Goal: Task Accomplishment & Management: Use online tool/utility

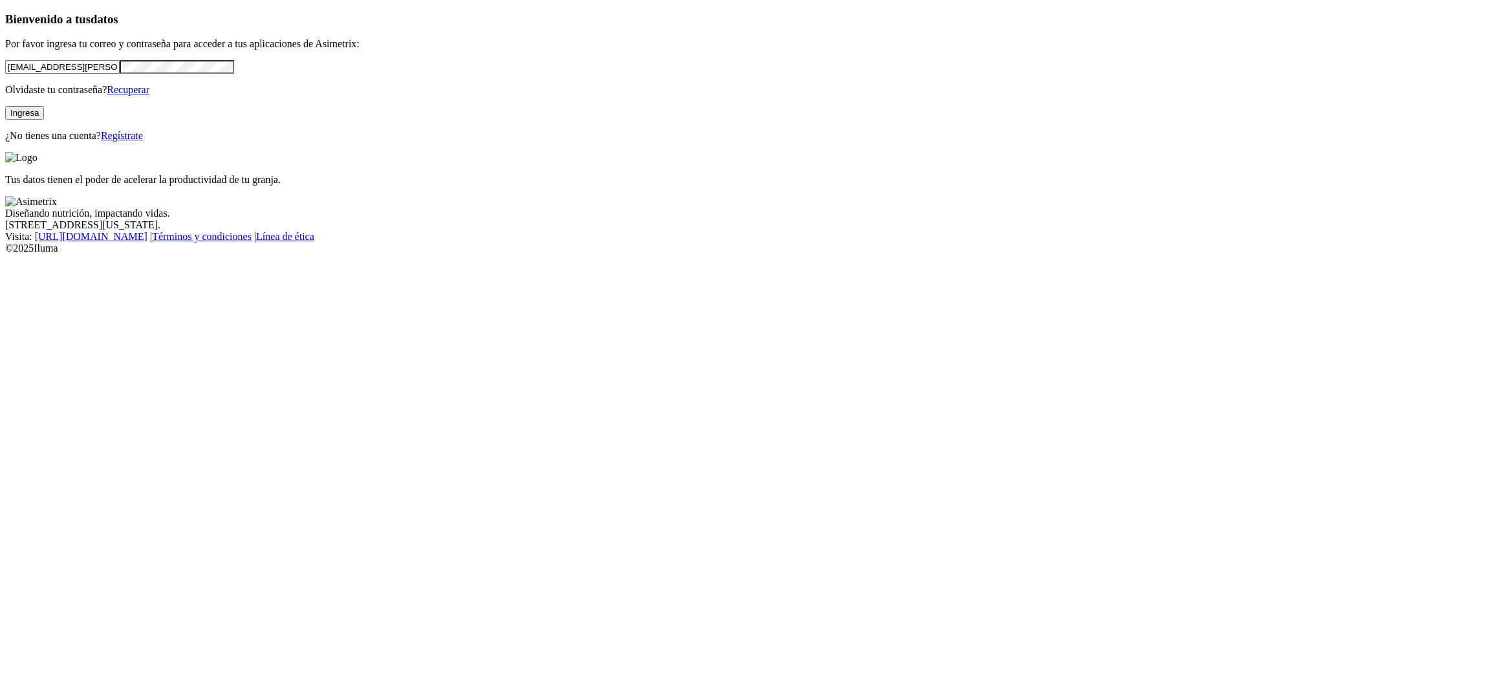
click at [44, 120] on button "Ingresa" at bounding box center [24, 113] width 39 height 14
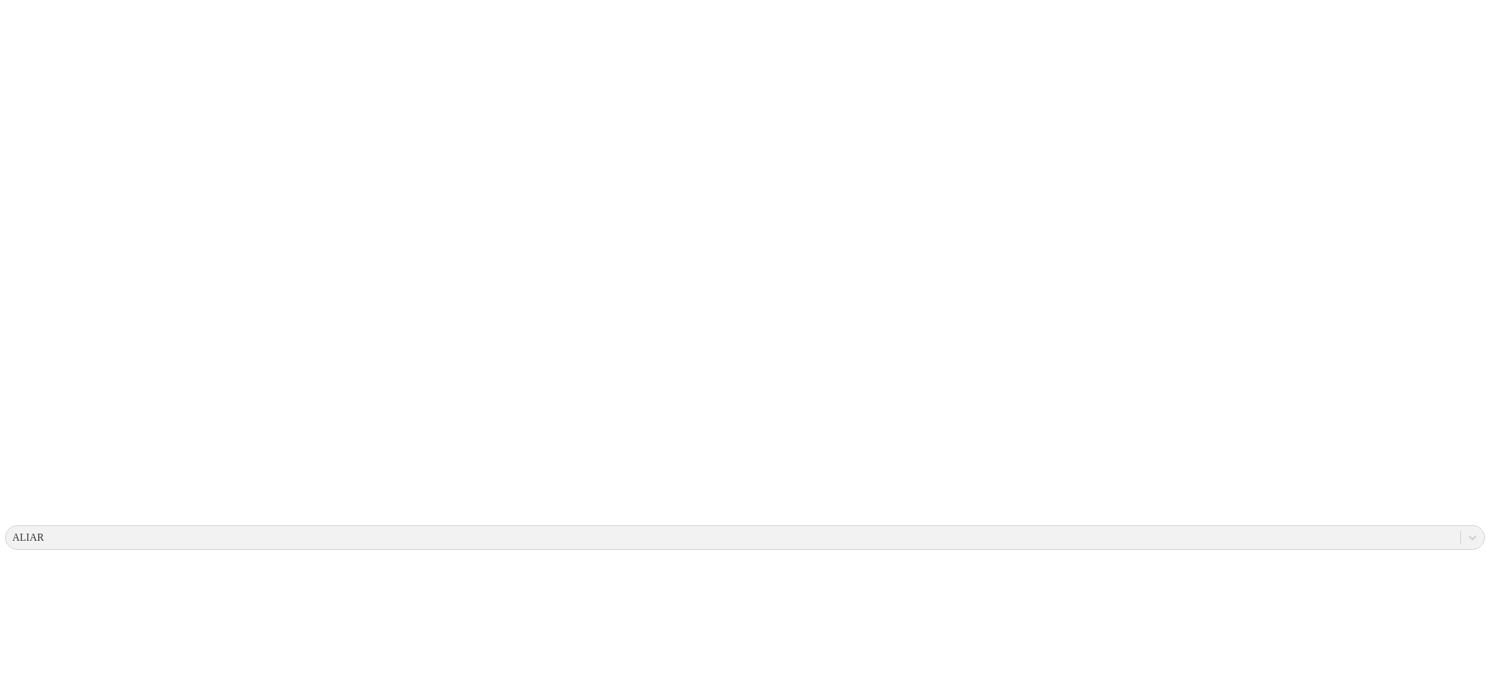
click at [24, 244] on icon at bounding box center [25, 264] width 40 height 40
click at [29, 244] on icon at bounding box center [25, 264] width 40 height 40
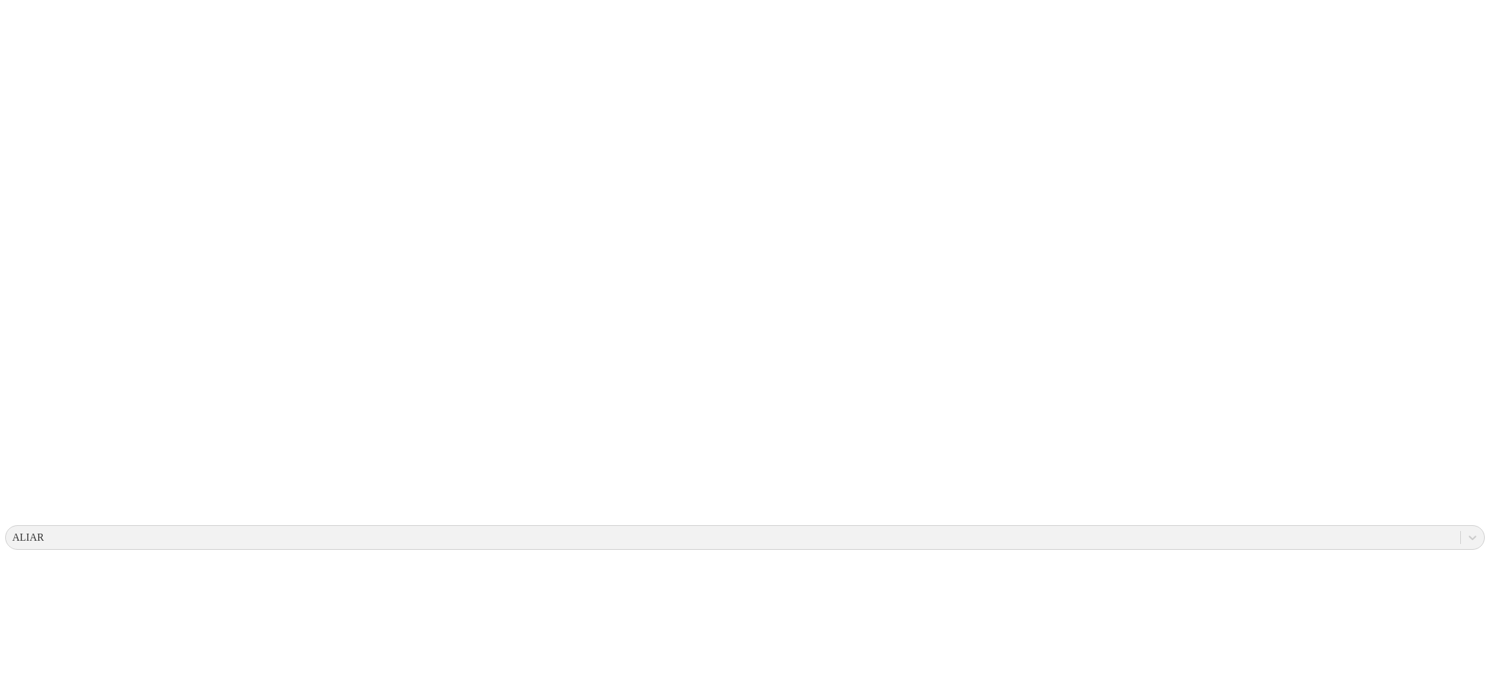
click at [34, 7] on icon at bounding box center [25, 263] width 40 height 517
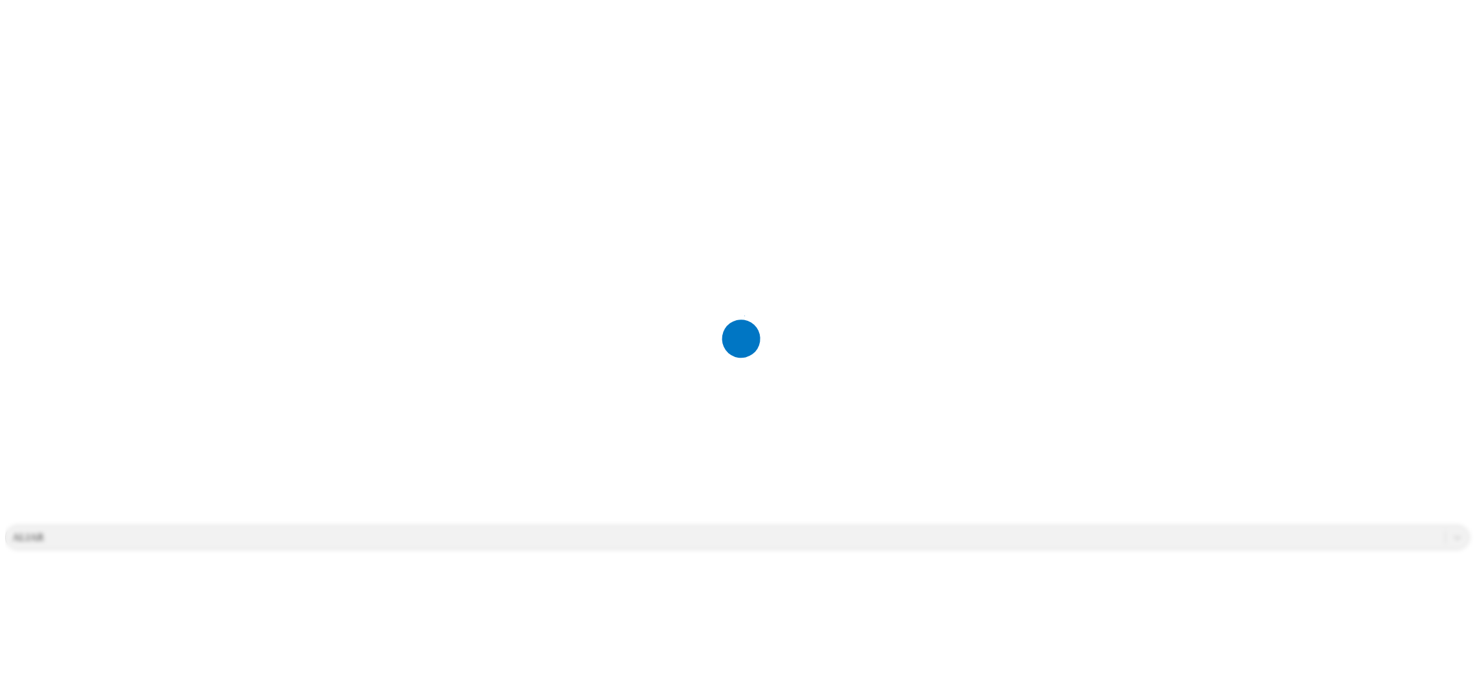
click at [253, 100] on div at bounding box center [742, 337] width 1475 height 674
click at [305, 116] on div at bounding box center [742, 337] width 1475 height 674
type input "CASCABELES 2"
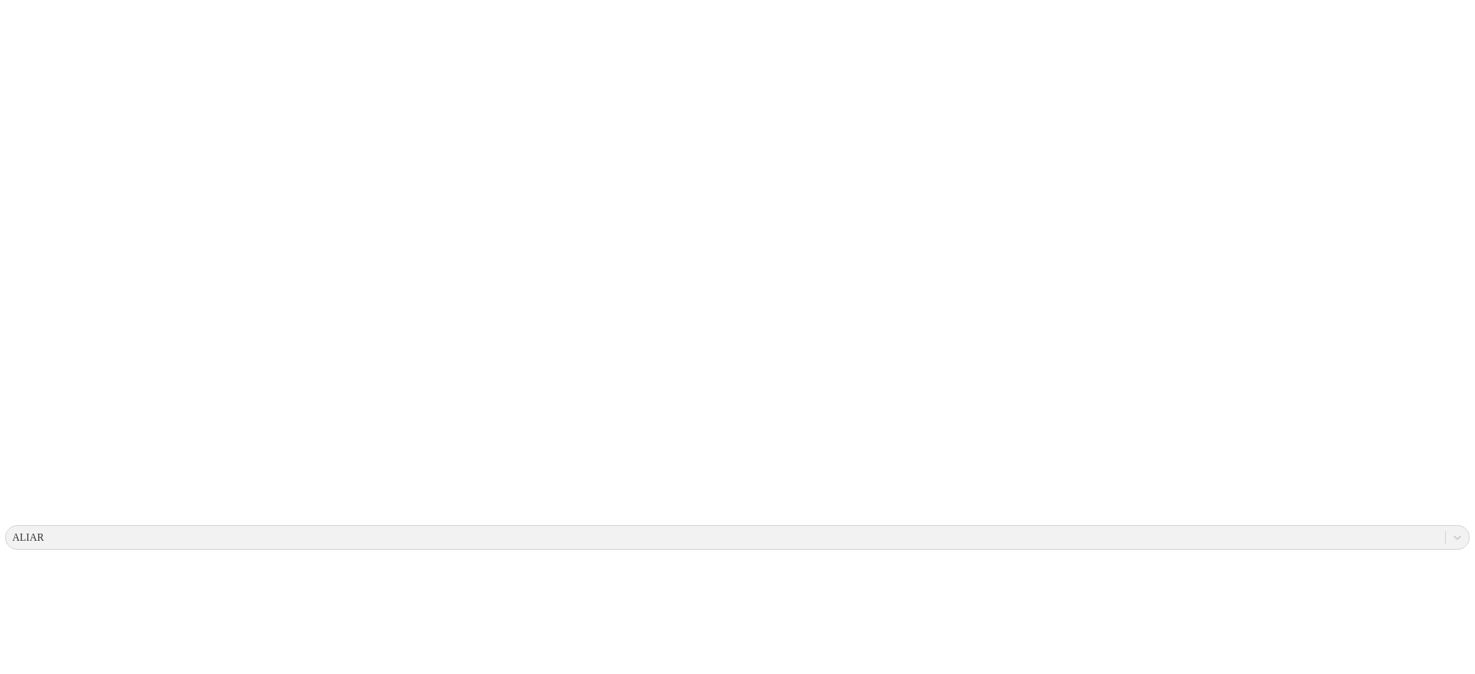
scroll to position [484, 0]
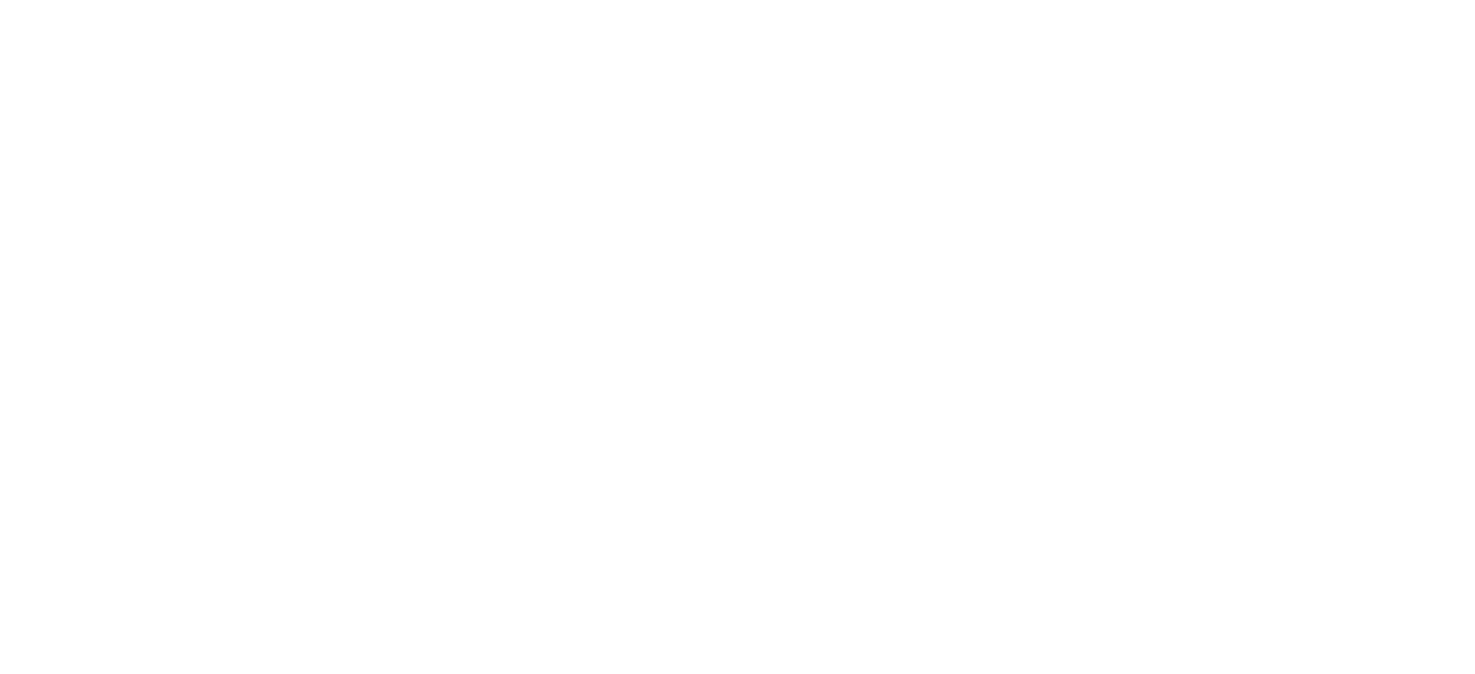
scroll to position [653, 0]
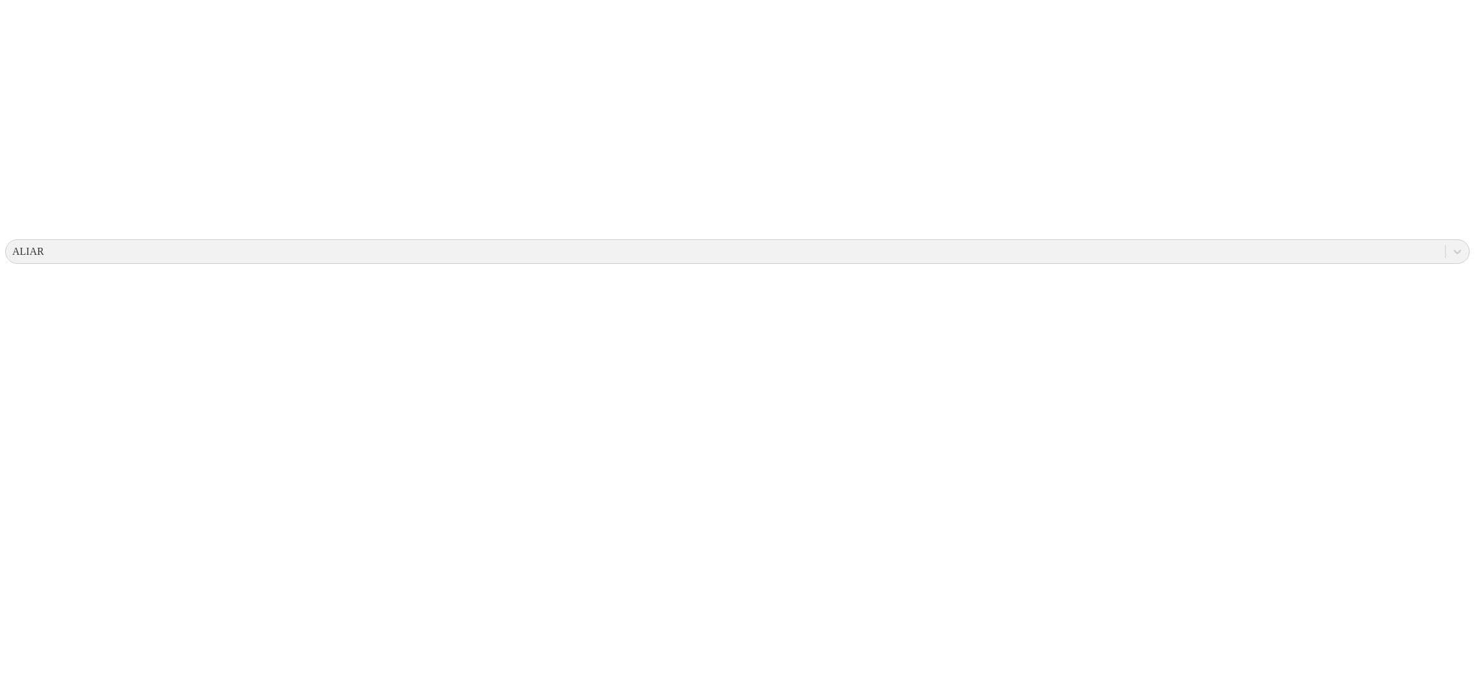
scroll to position [189, 0]
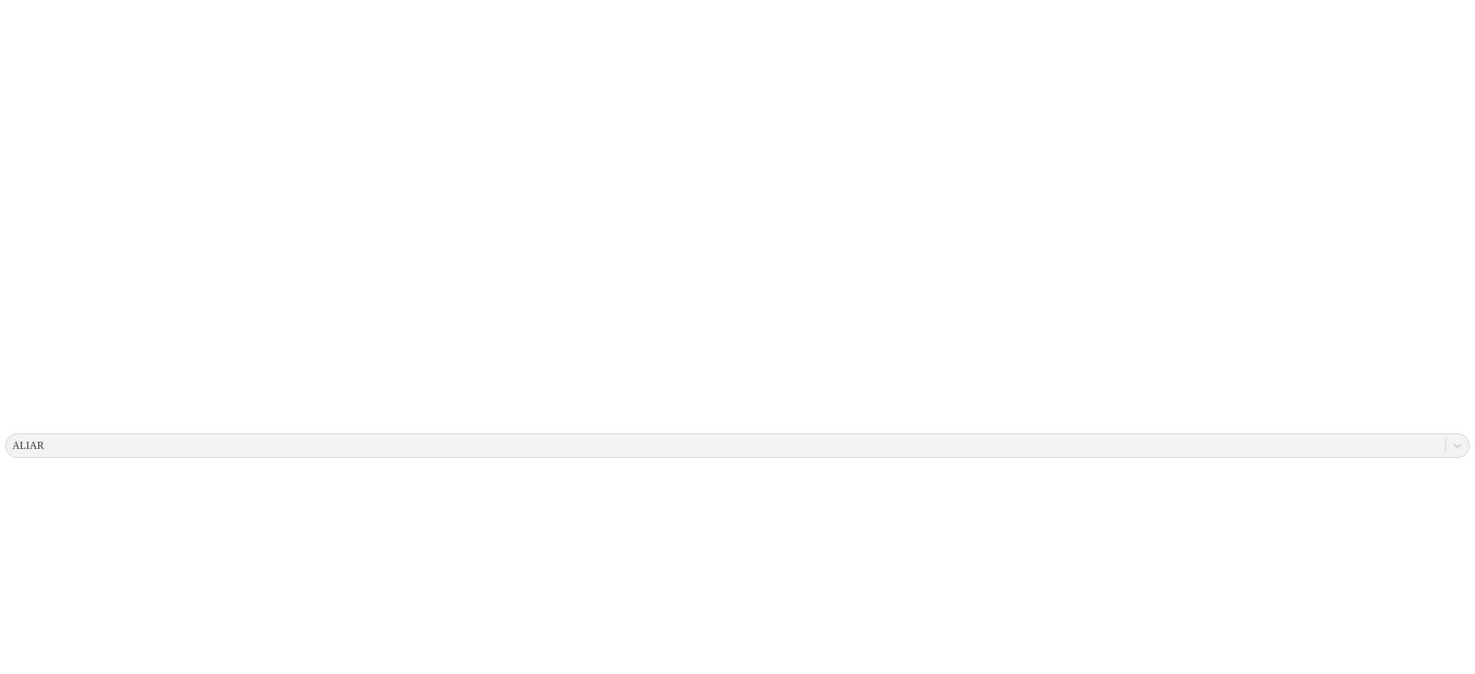
scroll to position [0, 0]
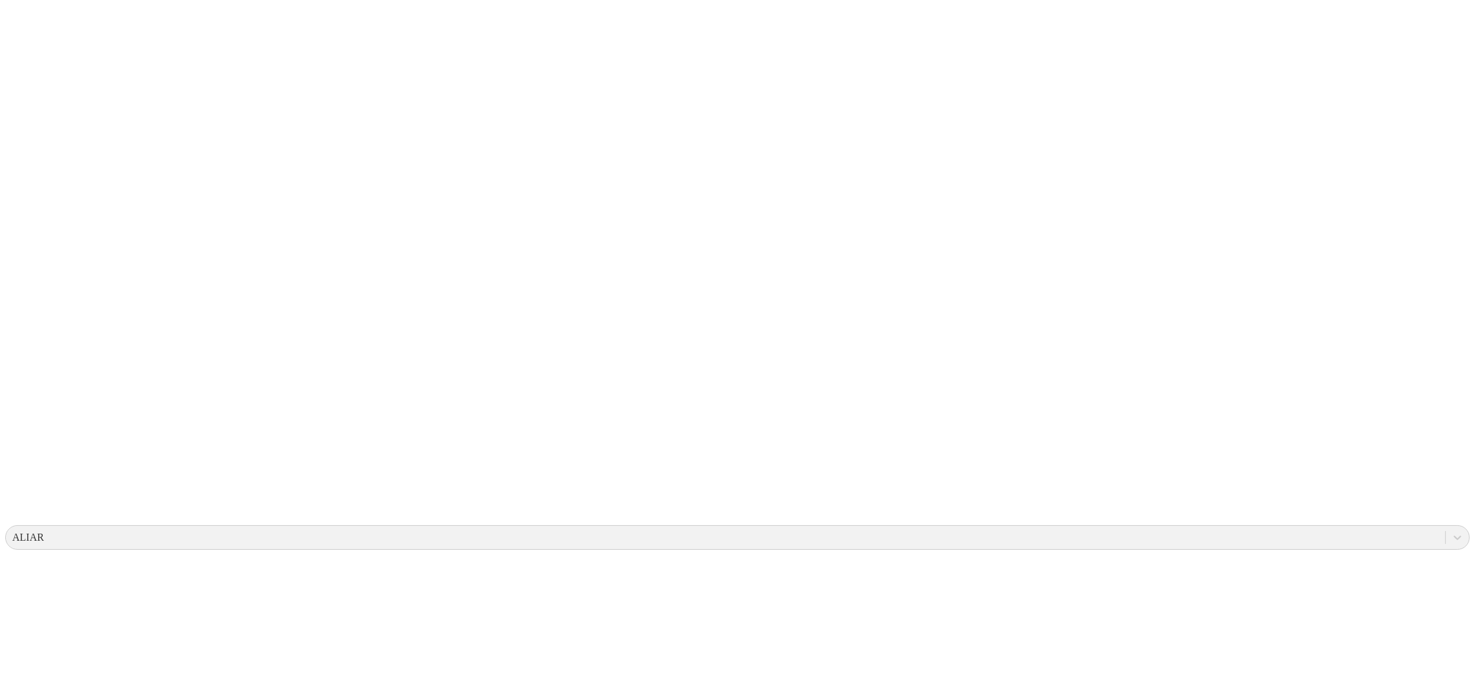
click at [27, 10] on icon at bounding box center [25, 263] width 40 height 517
